Goal: Task Accomplishment & Management: Use online tool/utility

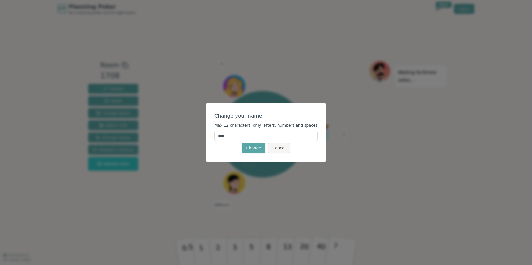
click at [254, 136] on input "****" at bounding box center [265, 136] width 103 height 10
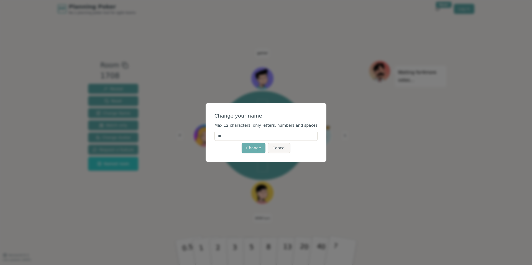
type input "**"
click at [257, 150] on button "Change" at bounding box center [253, 148] width 24 height 10
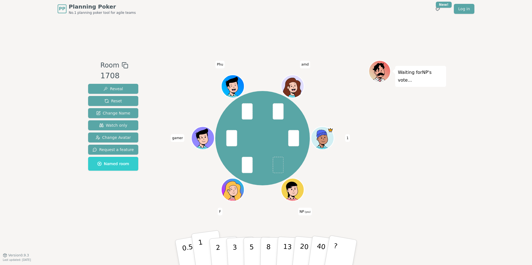
click at [201, 251] on p "1" at bounding box center [202, 253] width 8 height 30
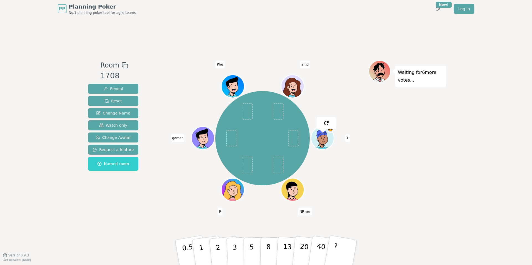
click at [147, 202] on div "Room 1708 Reveal Reset Change Name Watch only Change Avatar Request a feature N…" at bounding box center [266, 136] width 360 height 152
click at [236, 250] on button "3" at bounding box center [241, 252] width 30 height 43
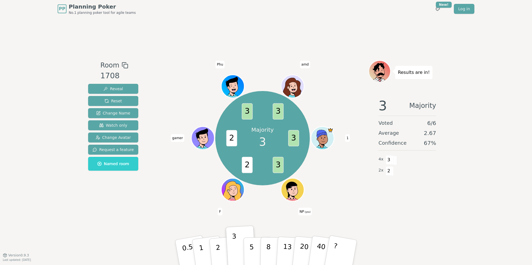
drag, startPoint x: 196, startPoint y: 193, endPoint x: 153, endPoint y: 189, distance: 43.4
click at [153, 189] on div "Room 1708 Reveal Reset Change Name Watch only Change Avatar Request a feature N…" at bounding box center [266, 136] width 360 height 152
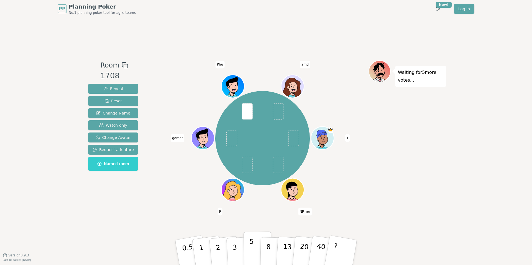
click at [250, 246] on p "5" at bounding box center [251, 253] width 5 height 30
click at [146, 208] on div "Room 1708 Reveal Reset Change Name Watch only Change Avatar Request a feature N…" at bounding box center [266, 136] width 360 height 152
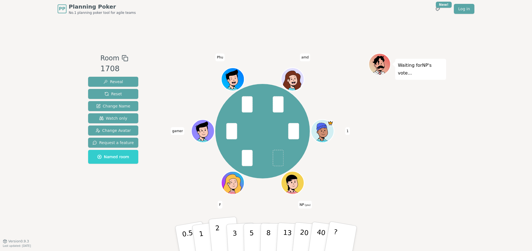
click at [215, 237] on button "2" at bounding box center [225, 239] width 32 height 44
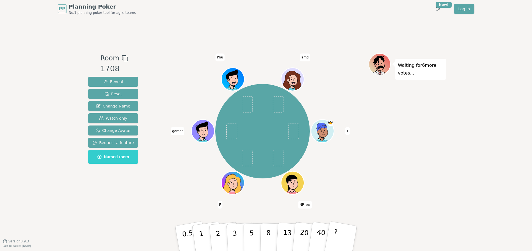
drag, startPoint x: 180, startPoint y: 191, endPoint x: 151, endPoint y: 183, distance: 30.8
click at [151, 183] on div "Room 1708 Reveal Reset Change Name Watch only Change Avatar Request a feature N…" at bounding box center [266, 129] width 360 height 152
click at [208, 239] on button "1" at bounding box center [207, 238] width 33 height 45
click at [203, 234] on button "1" at bounding box center [207, 238] width 33 height 45
click at [232, 239] on button "3" at bounding box center [241, 238] width 30 height 43
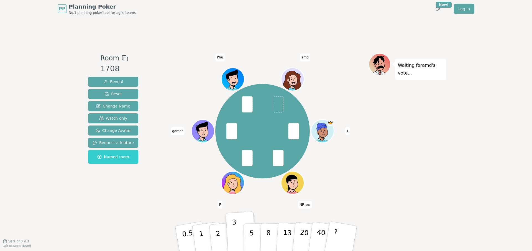
click at [127, 189] on div "Room 1708 Reveal Reset Change Name Watch only Change Avatar Request a feature N…" at bounding box center [113, 129] width 55 height 152
click at [110, 190] on div "Room 1708 Reveal Reset Change Name Watch only Change Avatar Request a feature N…" at bounding box center [113, 129] width 55 height 152
